Goal: Task Accomplishment & Management: Use online tool/utility

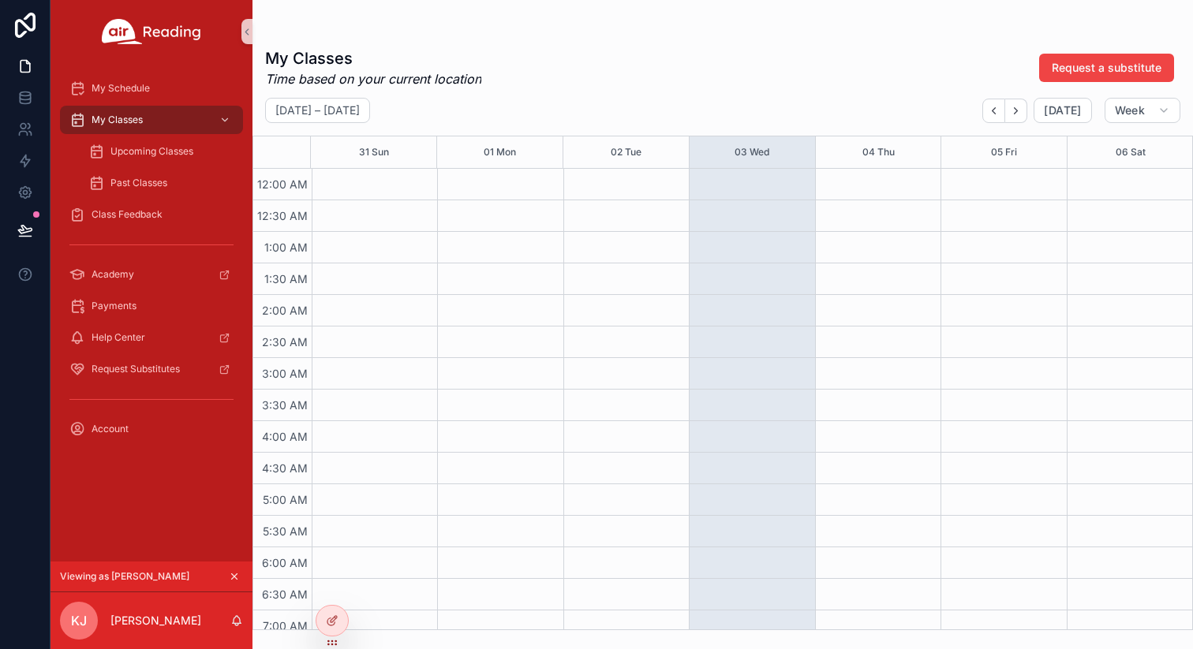
scroll to position [730, 0]
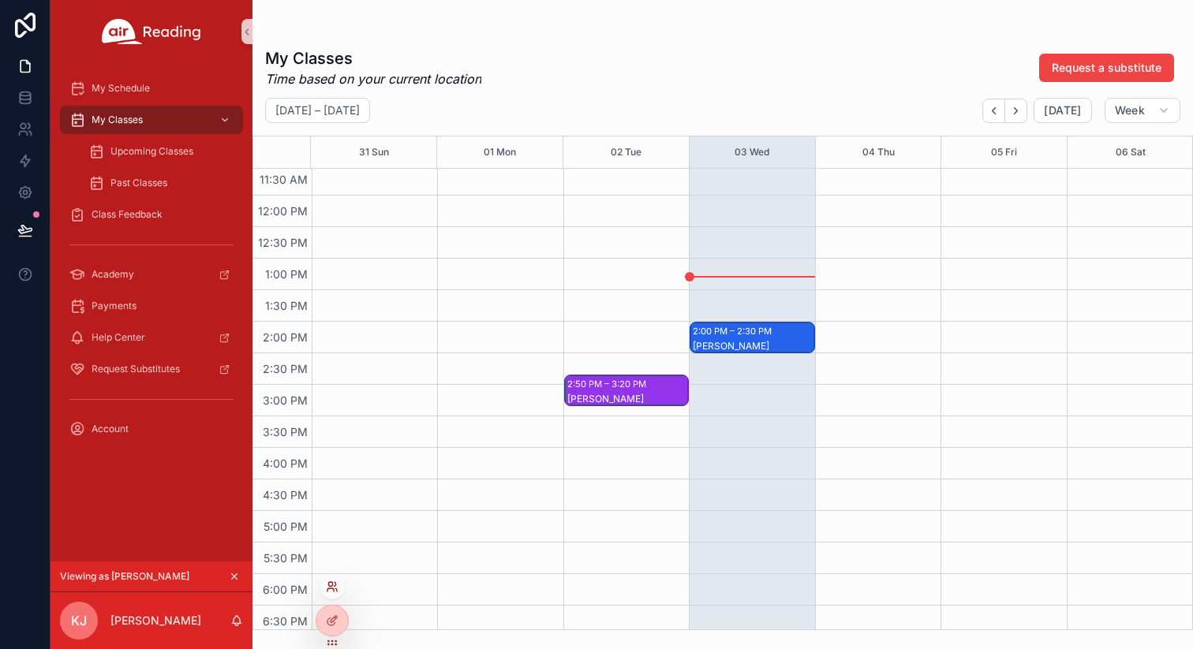
click at [330, 583] on icon at bounding box center [332, 587] width 13 height 13
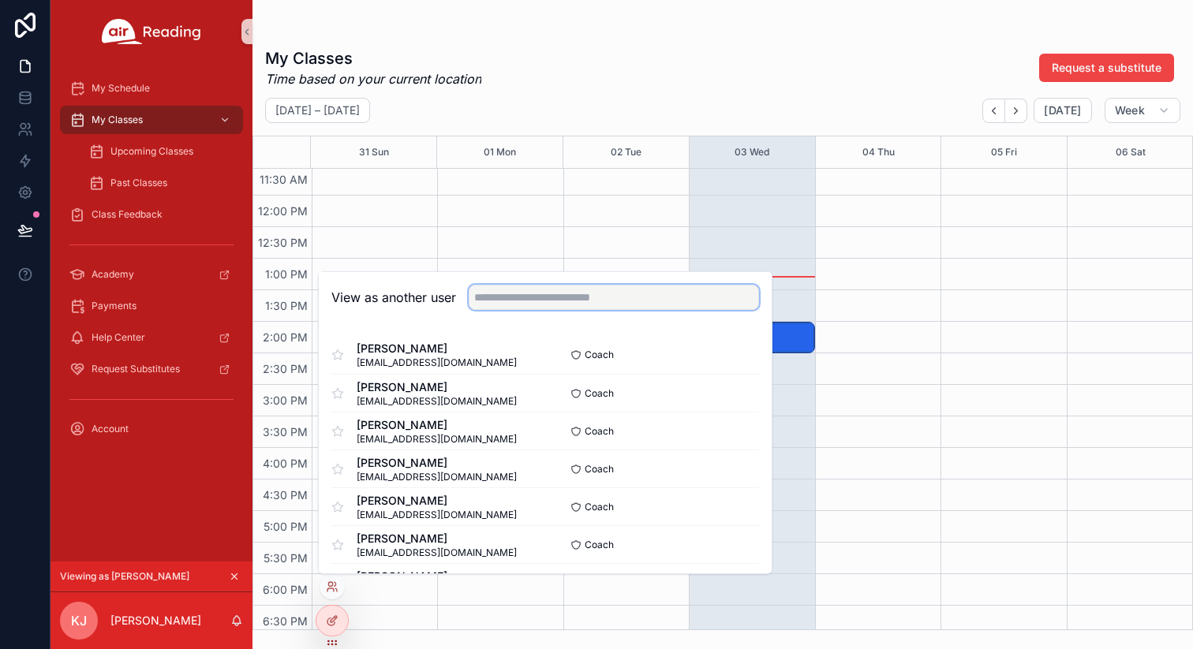
click at [583, 301] on input "text" at bounding box center [614, 297] width 290 height 25
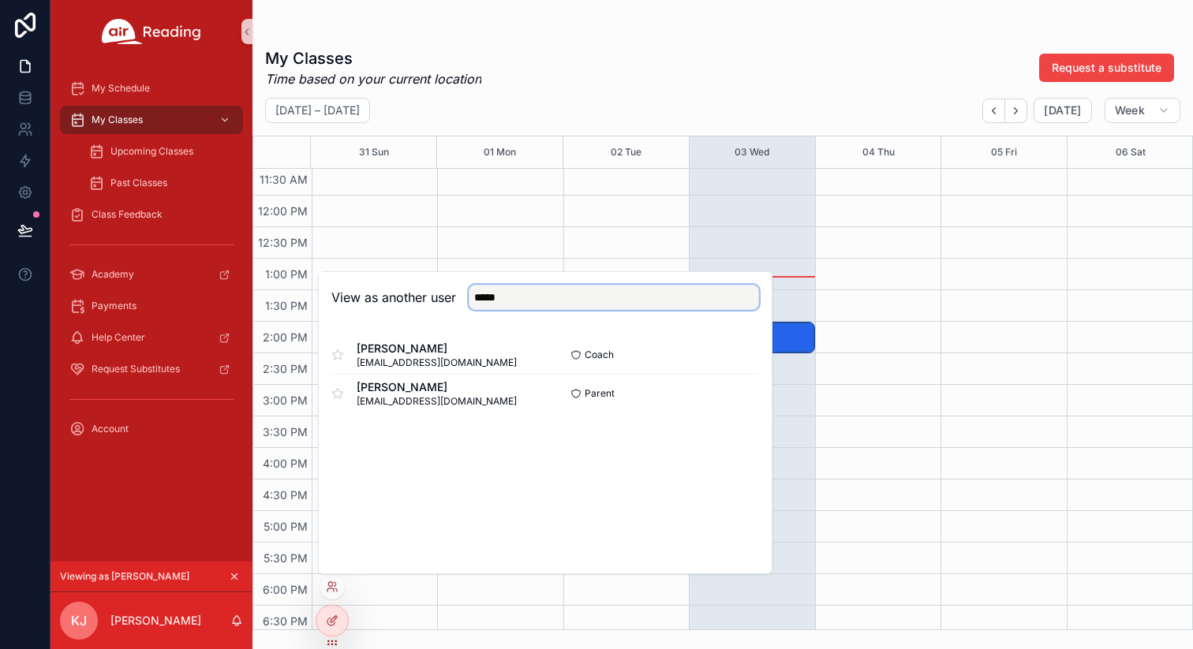
type input "*****"
click at [736, 357] on button "Select" at bounding box center [738, 355] width 41 height 23
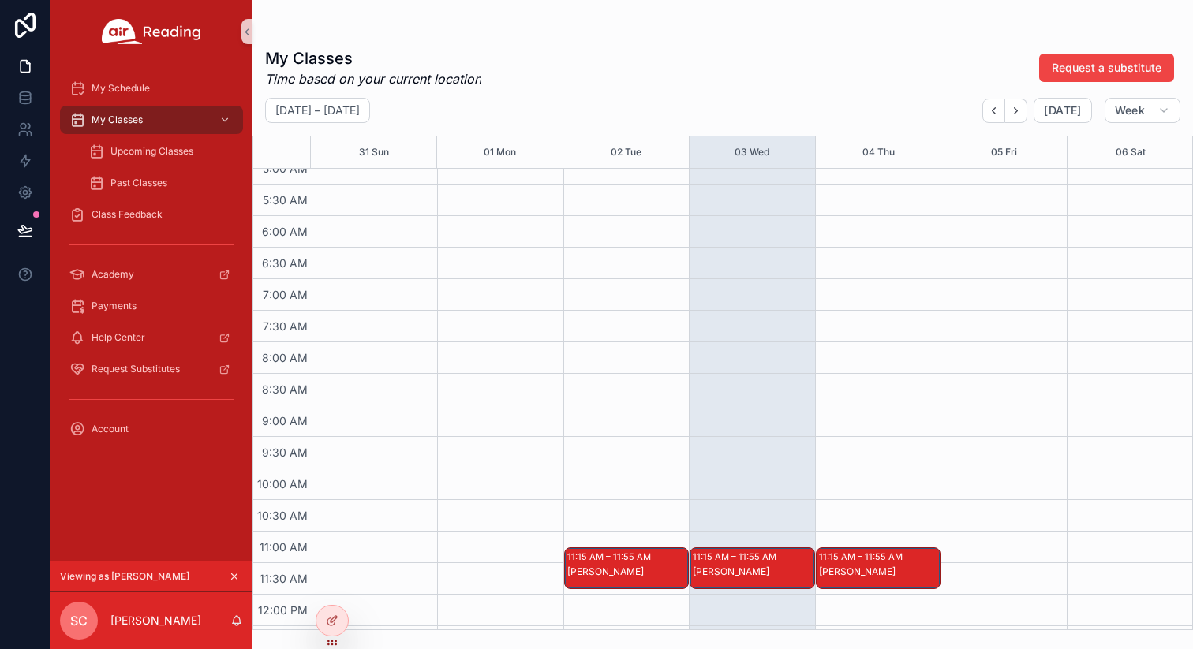
scroll to position [438, 0]
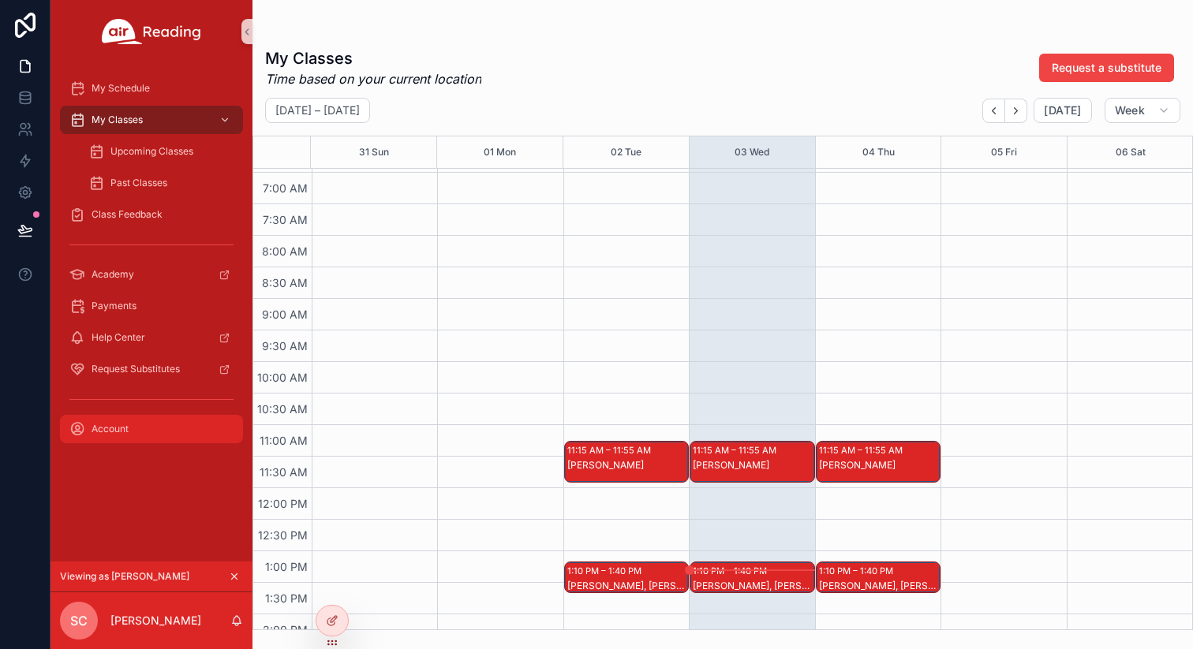
click at [115, 428] on span "Account" at bounding box center [109, 429] width 37 height 13
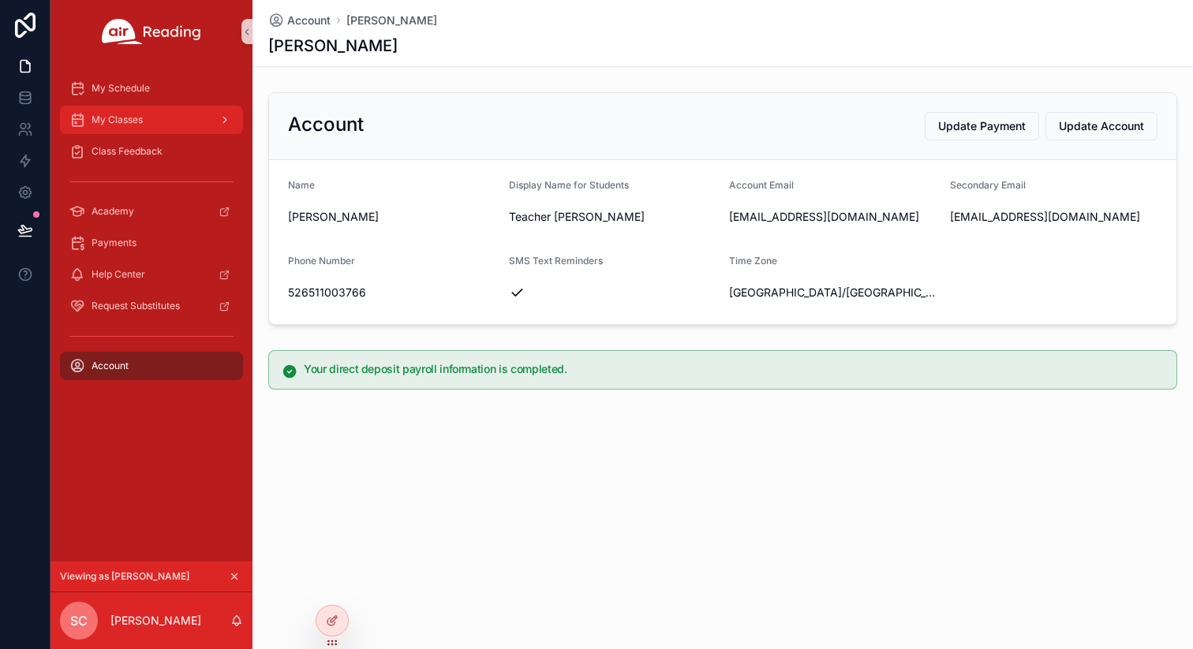
click at [155, 116] on div "My Classes" at bounding box center [151, 119] width 164 height 25
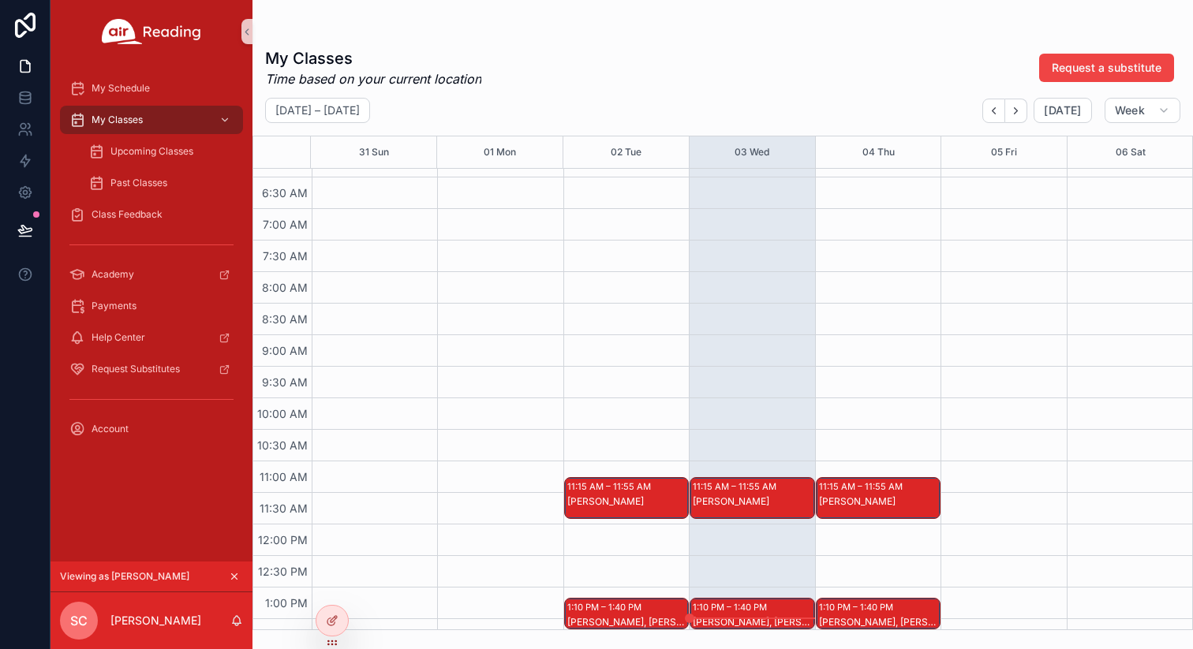
scroll to position [509, 0]
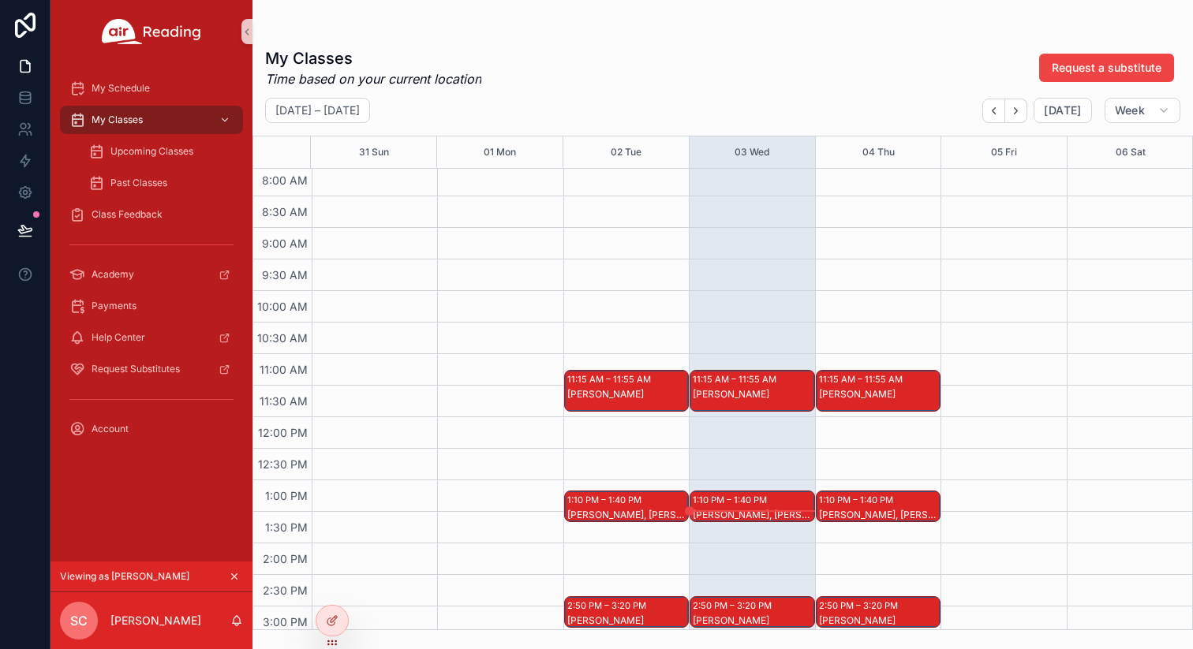
click at [743, 390] on div "Maximus W" at bounding box center [753, 394] width 120 height 13
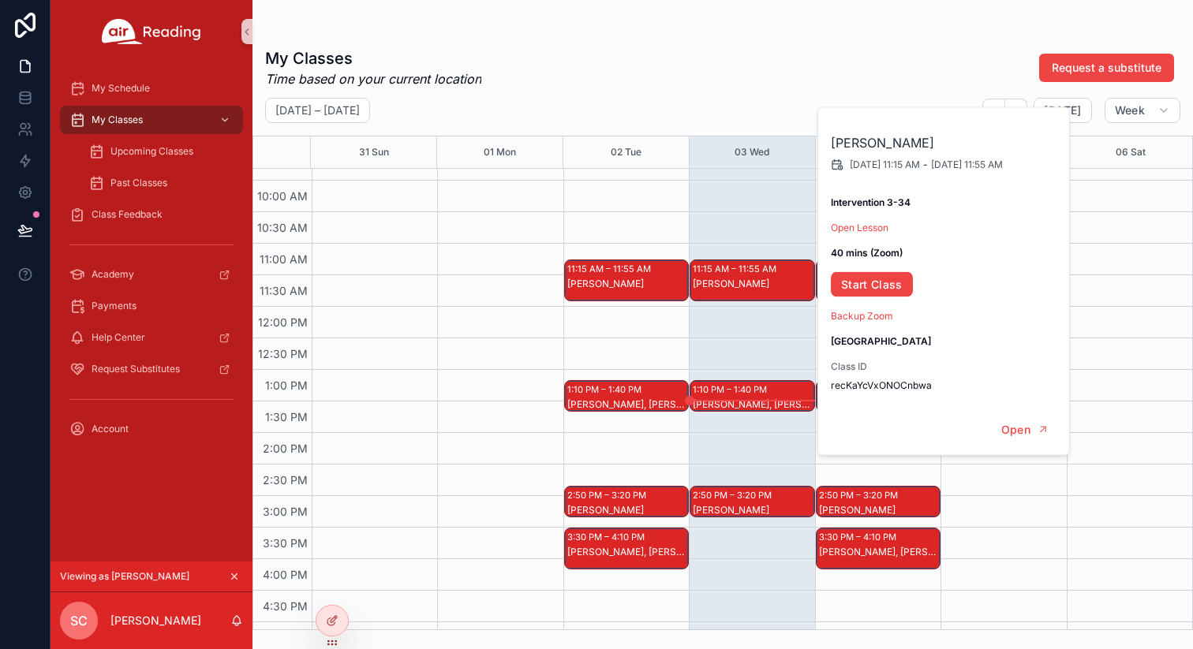
scroll to position [618, 0]
click at [741, 390] on div "1:10 PM – 1:40 PM" at bounding box center [732, 391] width 78 height 16
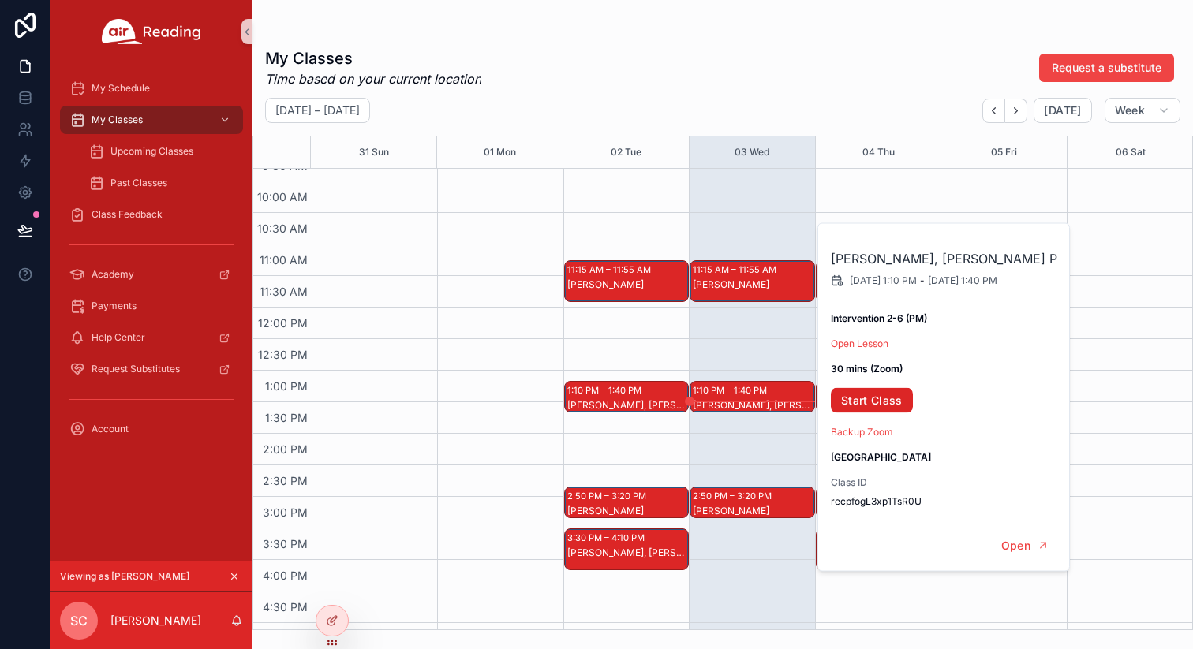
click at [863, 397] on link "Start Class" at bounding box center [872, 400] width 82 height 25
